Goal: Information Seeking & Learning: Find specific fact

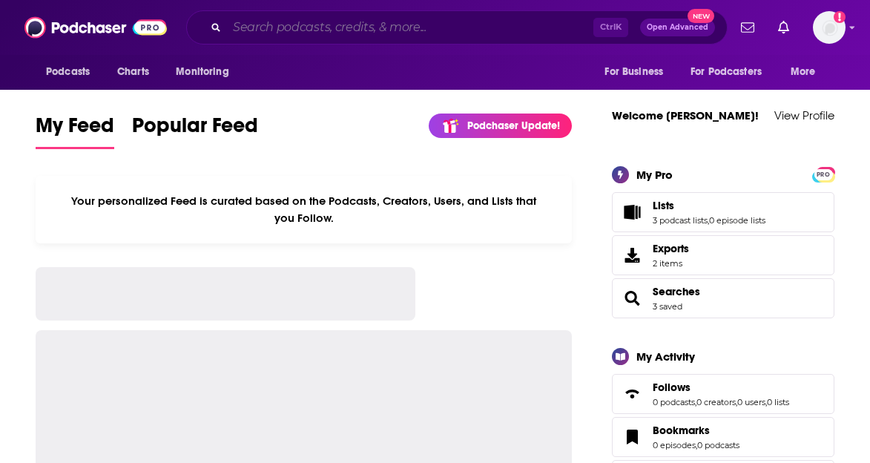
click at [324, 18] on input "Search podcasts, credits, & more..." at bounding box center [410, 28] width 366 height 24
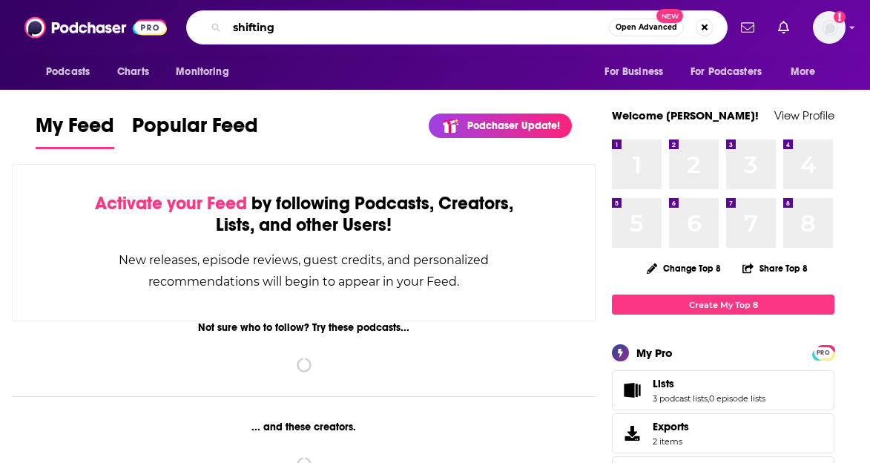
type input "shifting"
